Goal: Information Seeking & Learning: Find specific fact

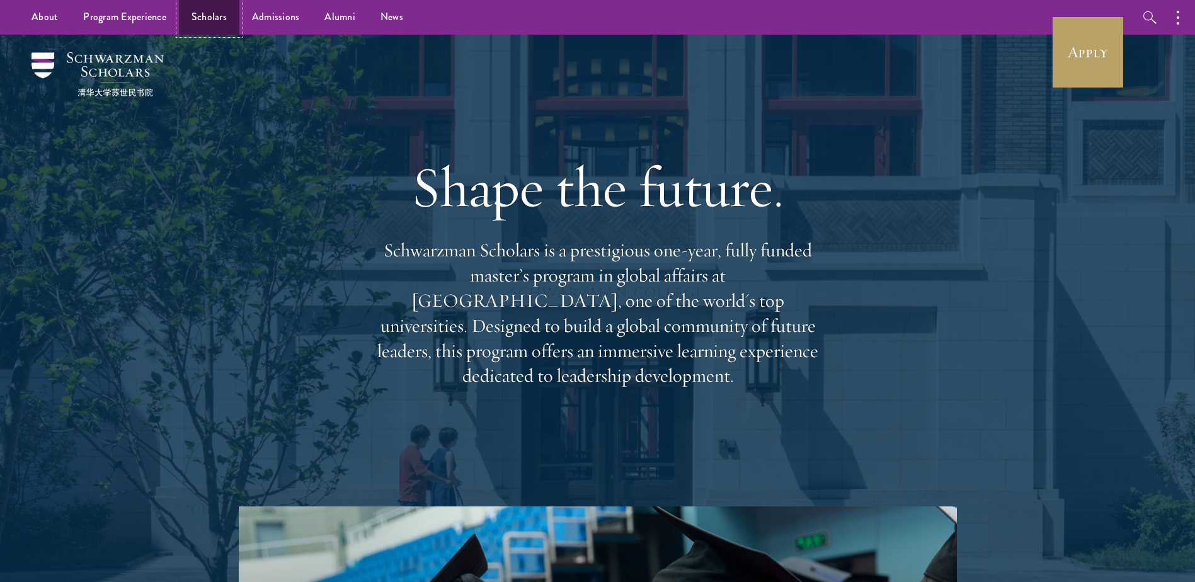
click at [202, 17] on link "Scholars" at bounding box center [209, 17] width 60 height 35
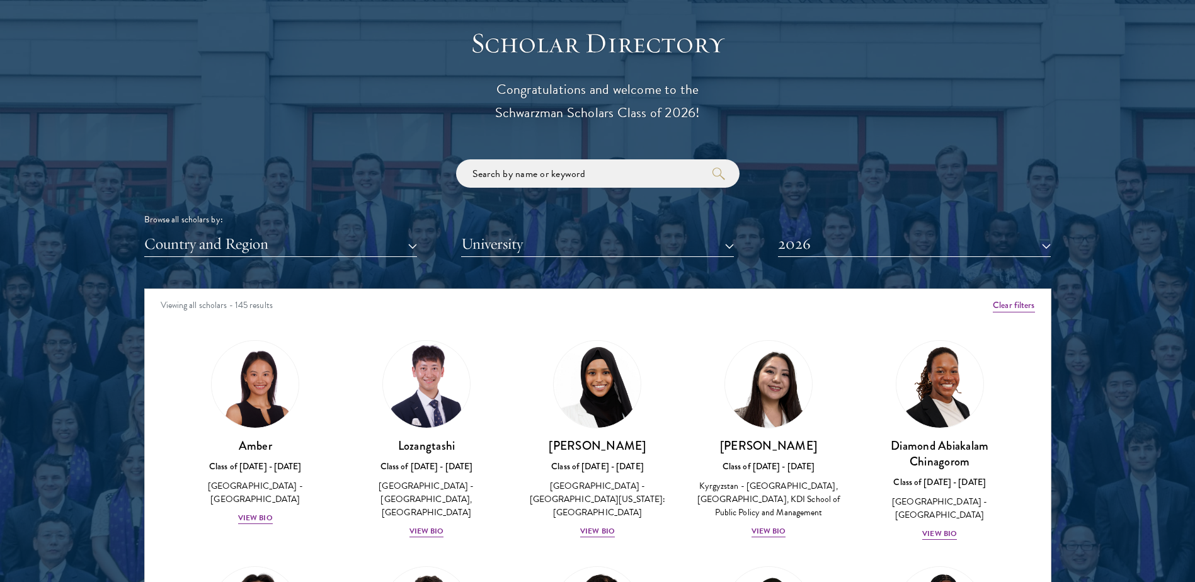
scroll to position [1386, 0]
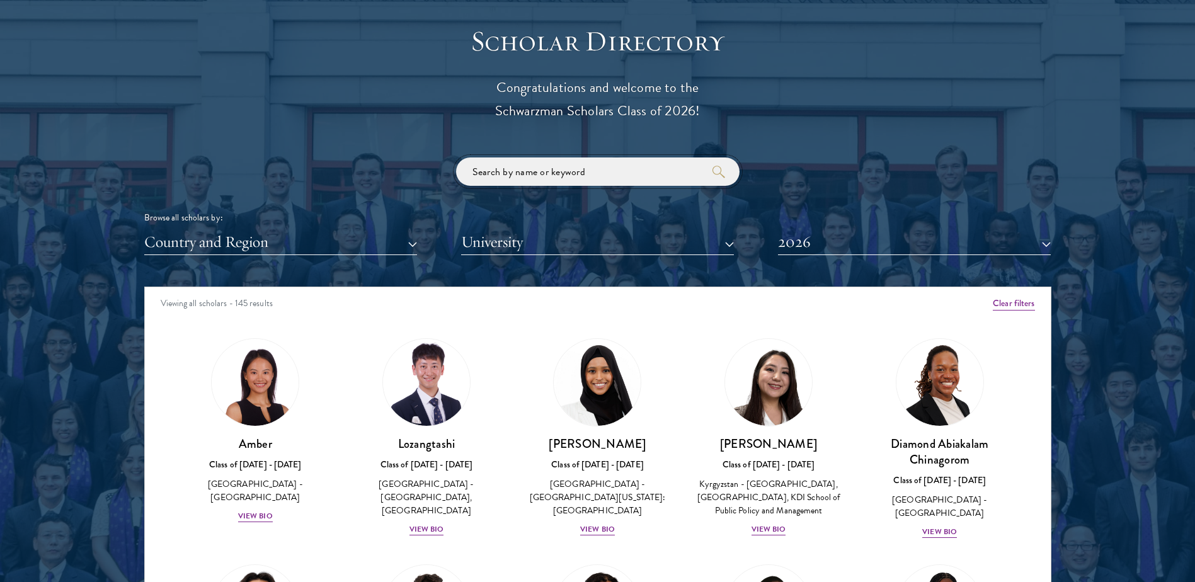
click at [547, 175] on input "search" at bounding box center [598, 172] width 284 height 28
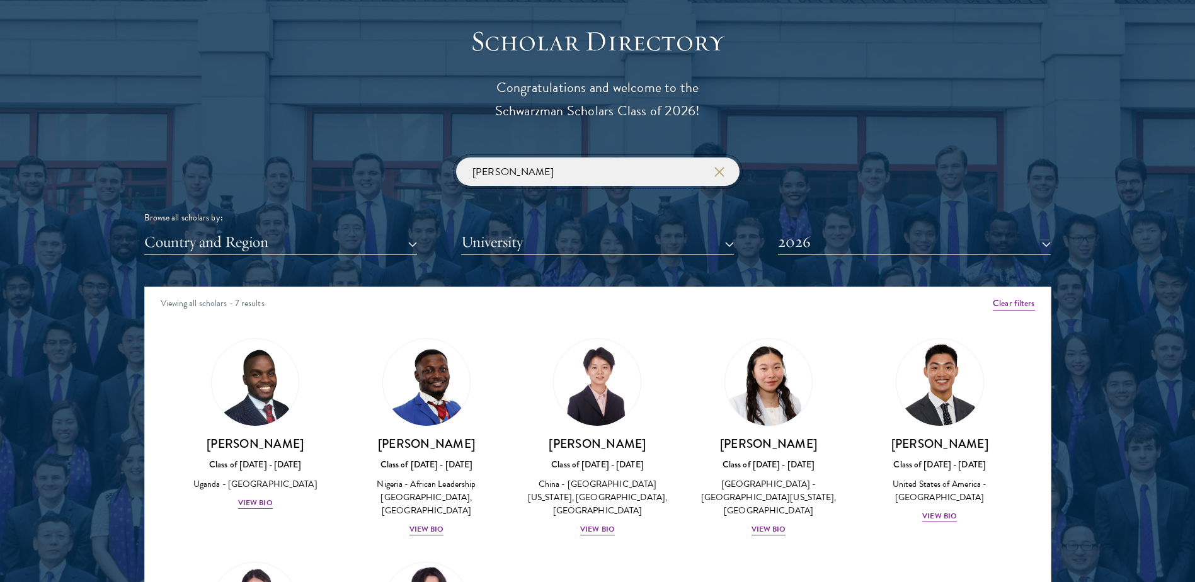
type input "wang"
click button "submit" at bounding box center [0, 0] width 0 height 0
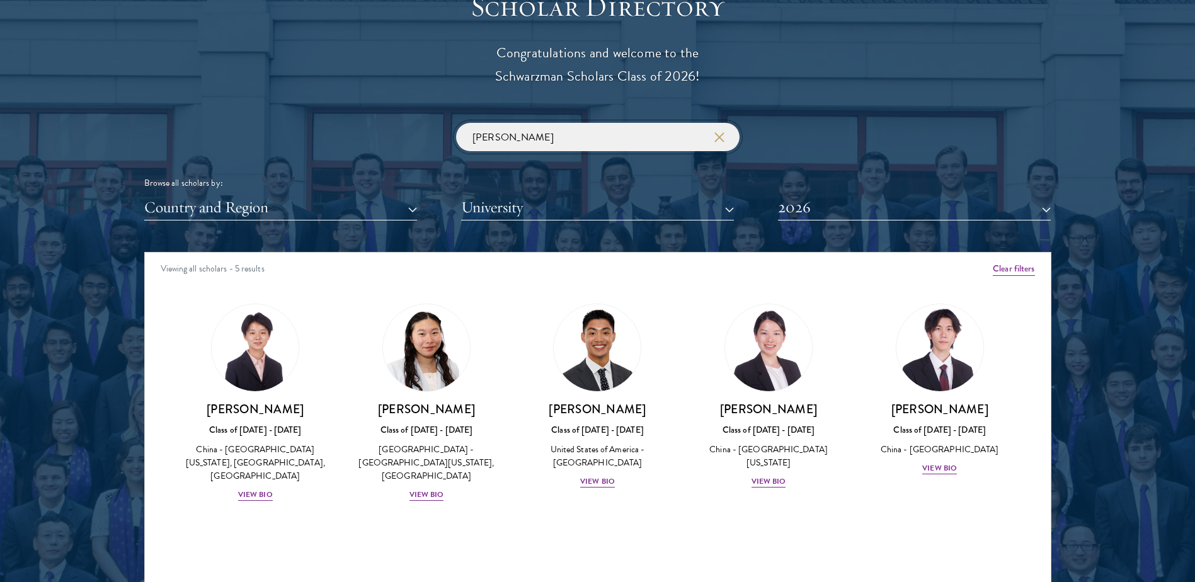
scroll to position [1449, 0]
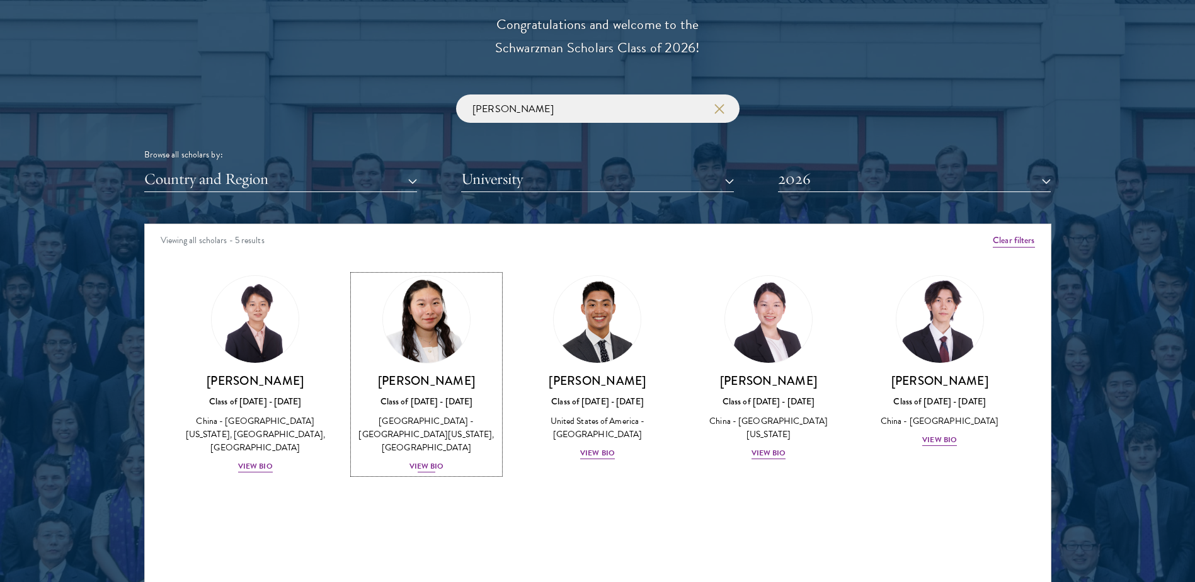
click at [420, 461] on div "View Bio" at bounding box center [427, 467] width 35 height 12
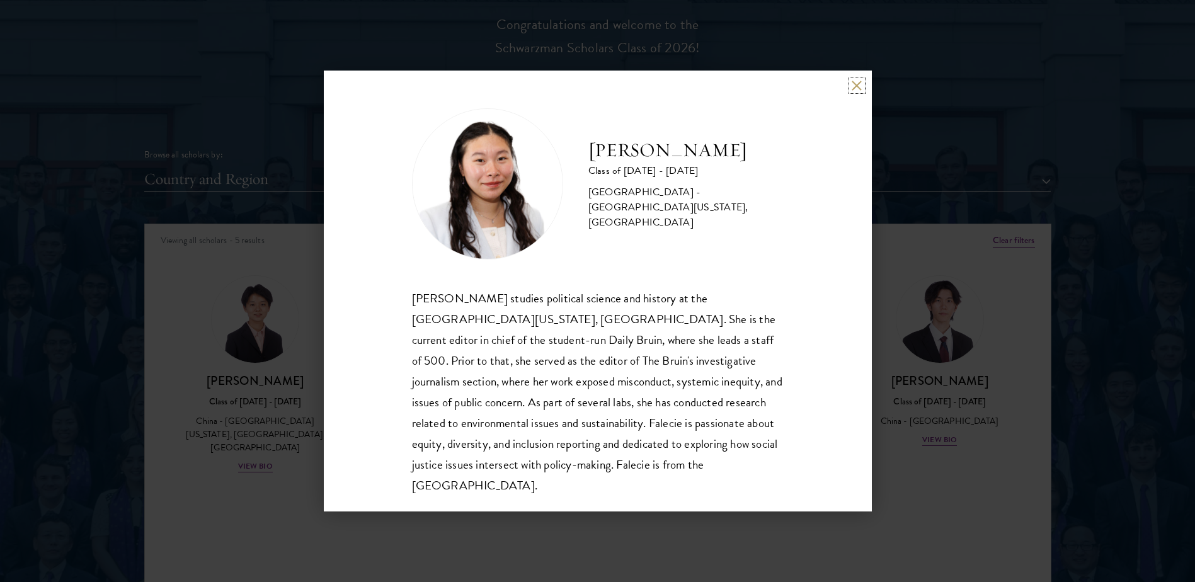
click at [852, 84] on button at bounding box center [857, 85] width 11 height 11
